Goal: Find specific page/section: Find specific page/section

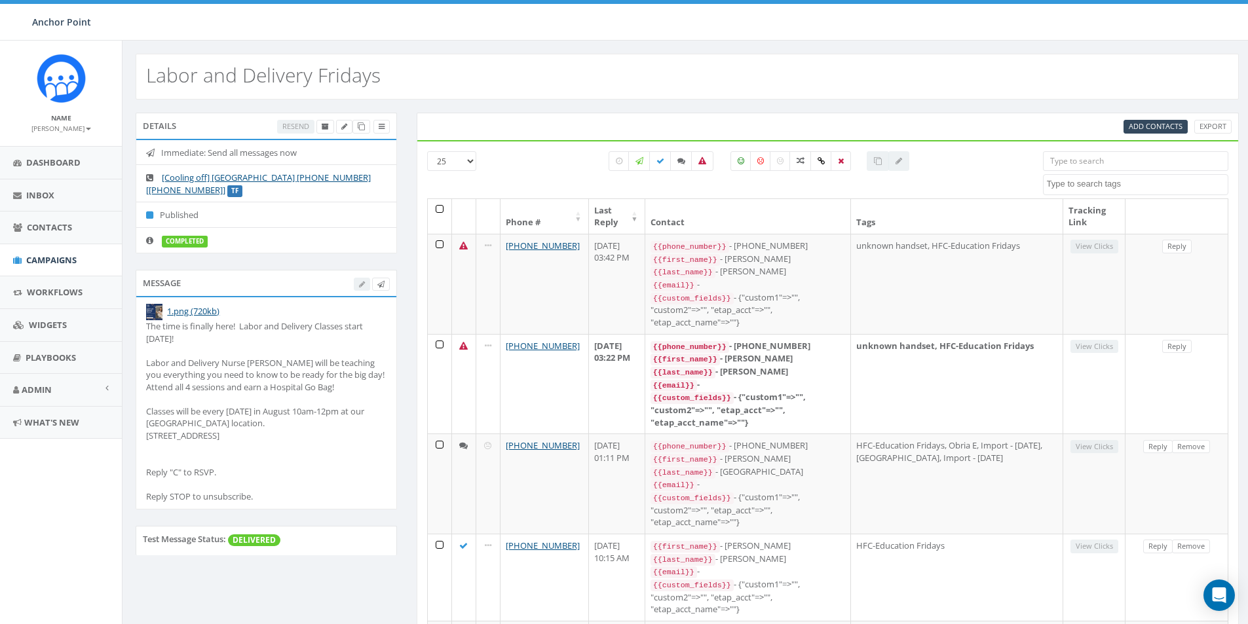
select select
click at [50, 222] on span "Contacts" at bounding box center [49, 227] width 45 height 12
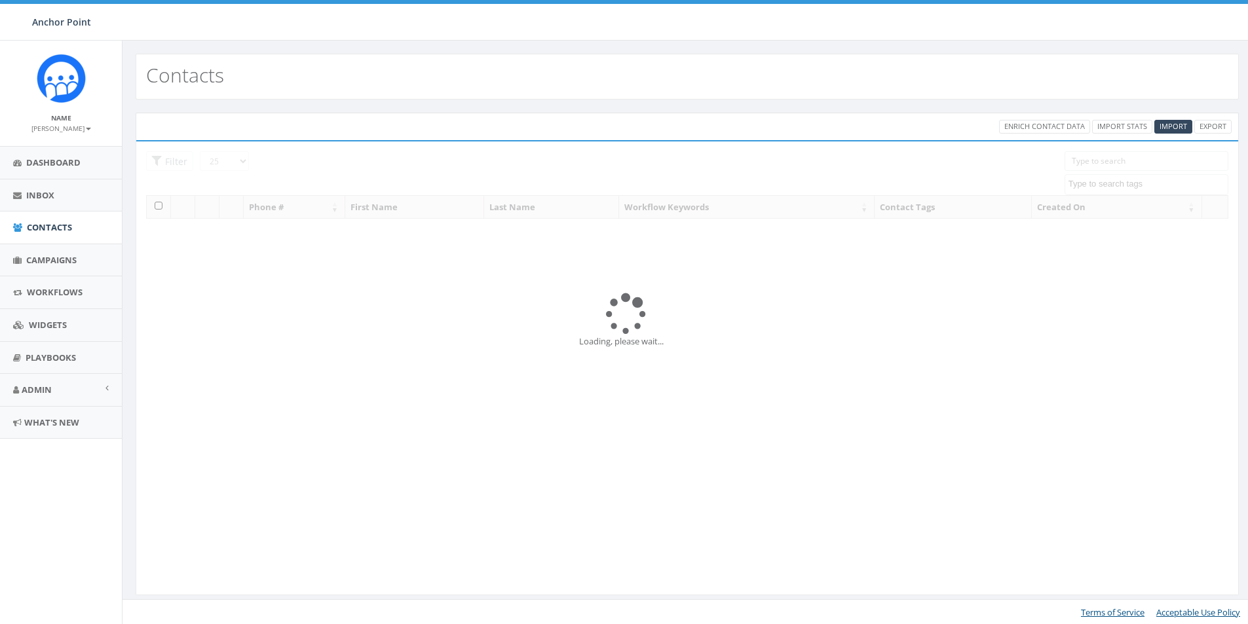
select select
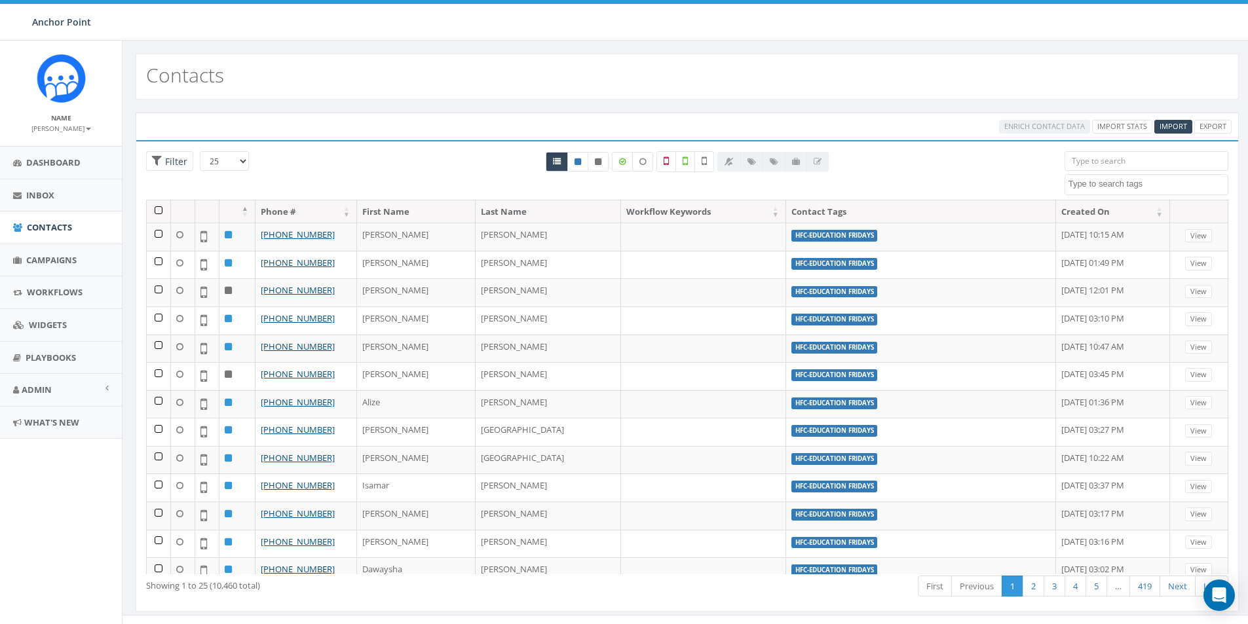
click at [1089, 162] on input "search" at bounding box center [1146, 161] width 164 height 20
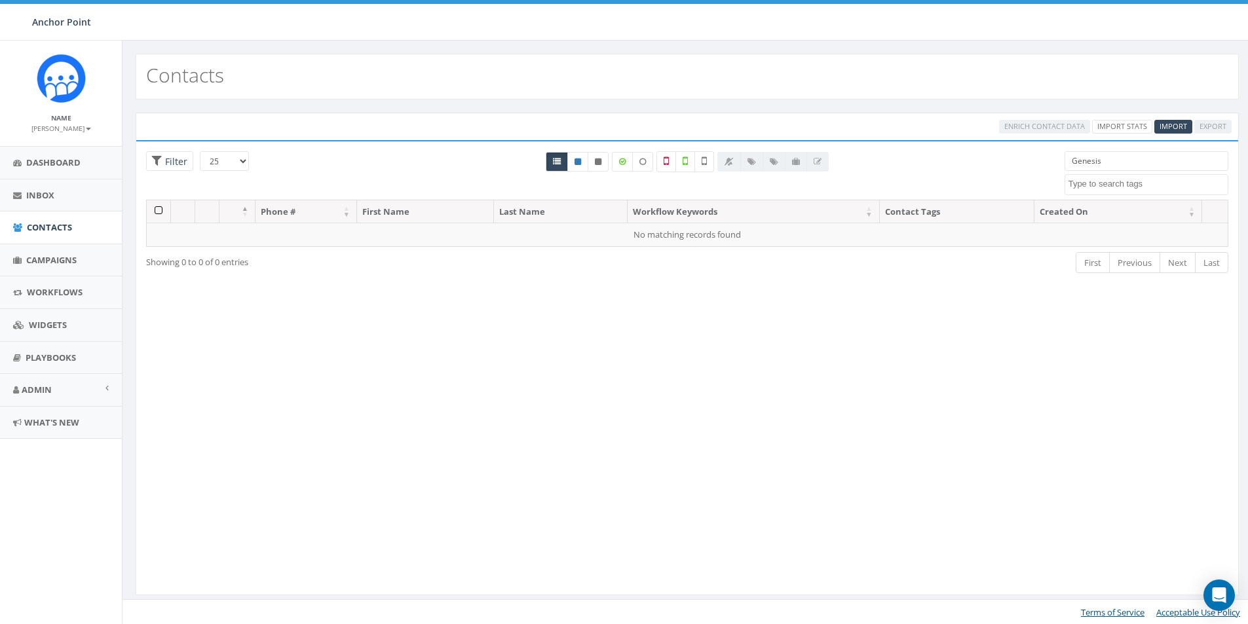
drag, startPoint x: 1106, startPoint y: 162, endPoint x: 1060, endPoint y: 165, distance: 45.3
click at [1060, 165] on div "Genesis 0613 Donor Dinner [DATE] 2024 gala 22 gala guest 911 board book CH2022 …" at bounding box center [1145, 173] width 183 height 44
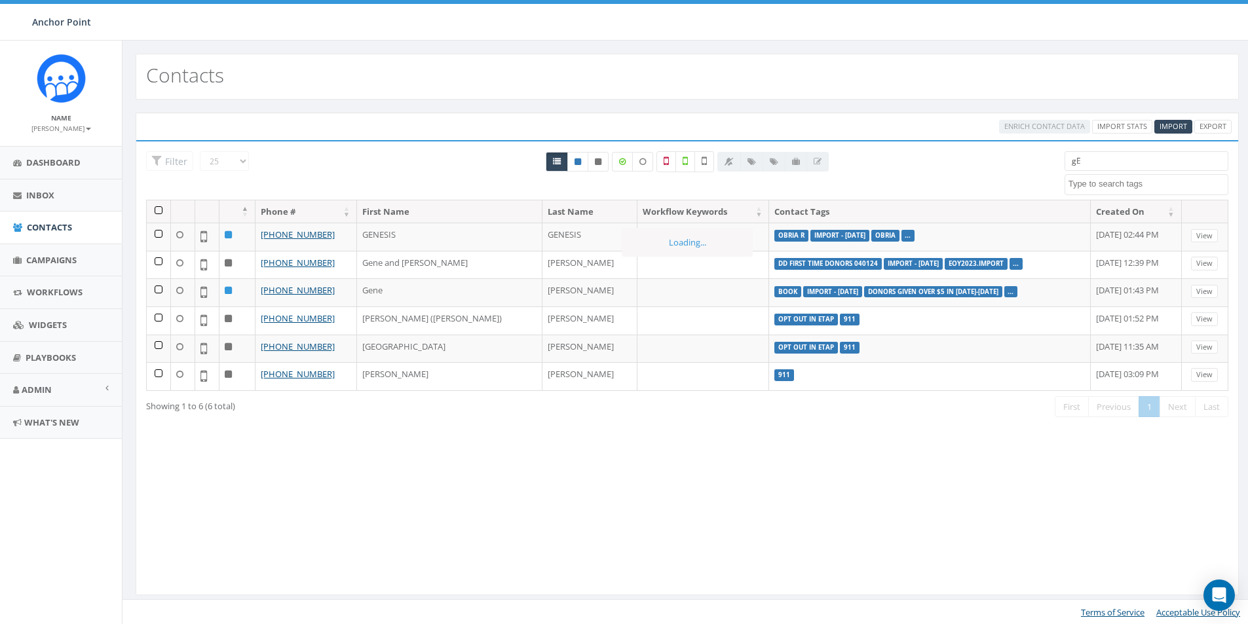
type input "g"
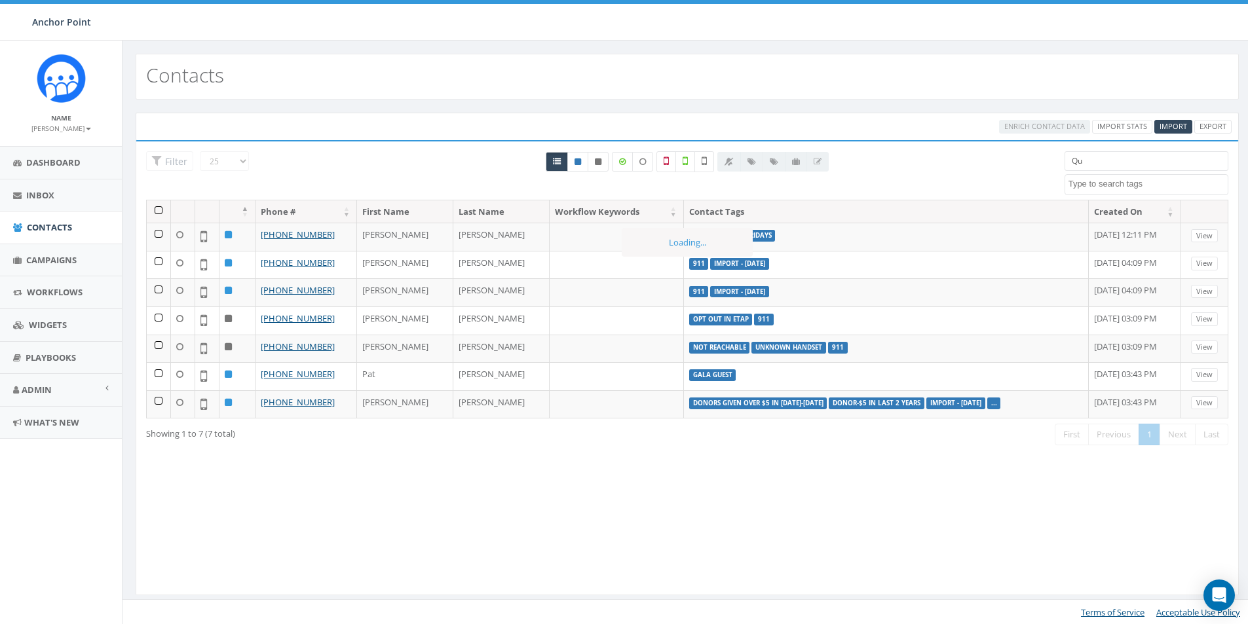
type input "Q"
